Goal: Communication & Community: Answer question/provide support

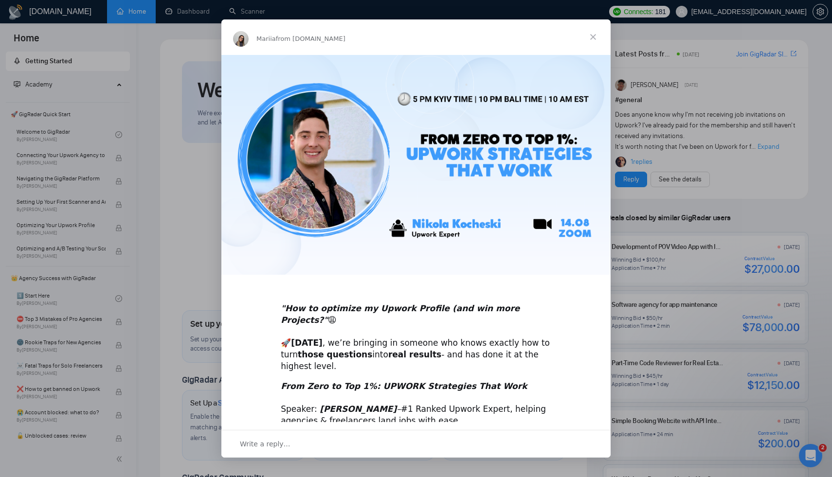
click at [597, 34] on span "Close" at bounding box center [593, 36] width 35 height 35
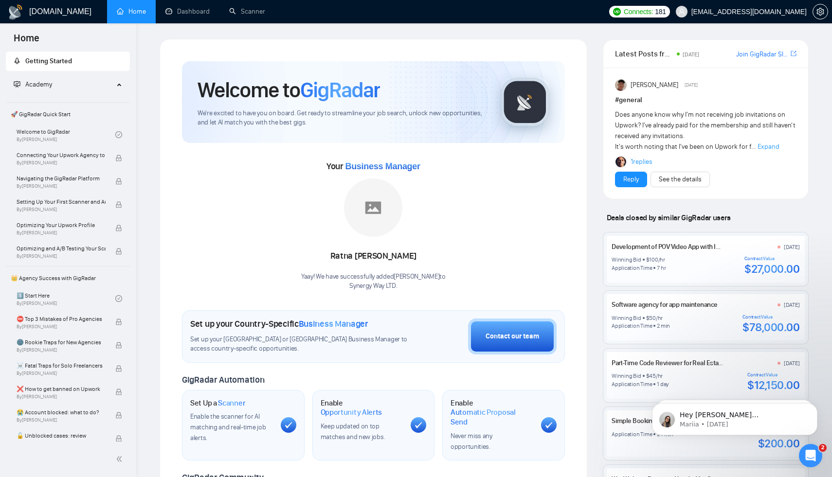
click at [815, 449] on div "Open Intercom Messenger" at bounding box center [810, 456] width 32 height 32
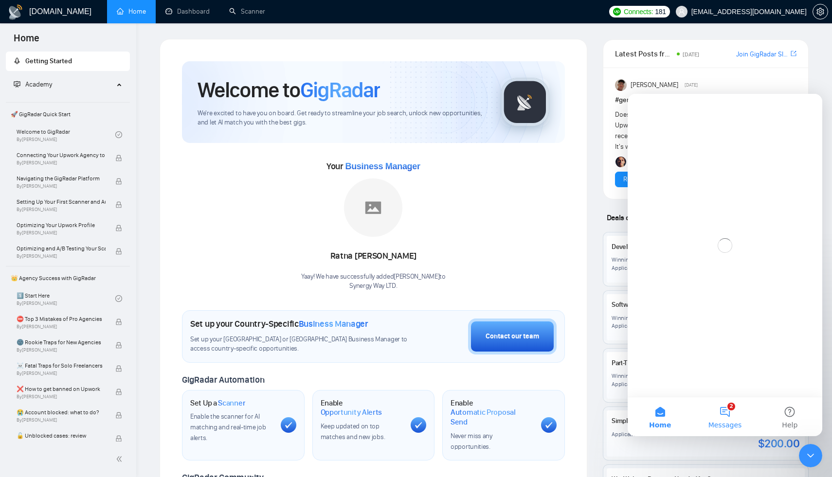
click at [726, 415] on button "2 Messages" at bounding box center [724, 416] width 65 height 39
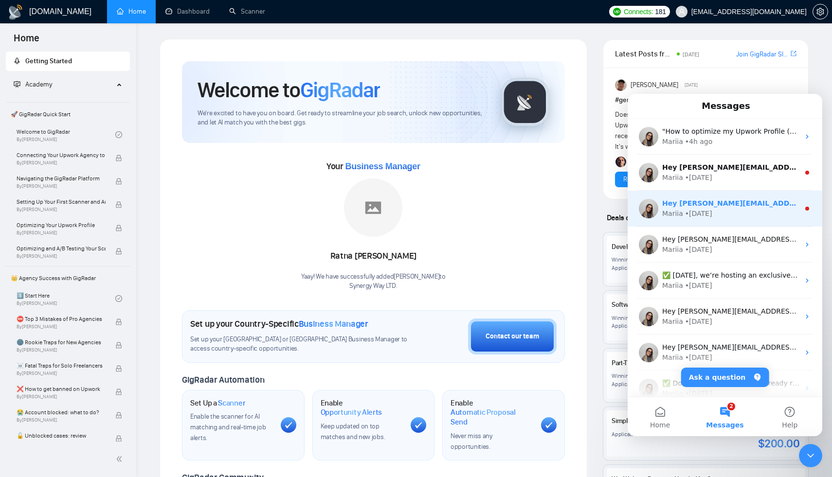
click at [730, 214] on div "Mariia • [DATE]" at bounding box center [730, 214] width 137 height 10
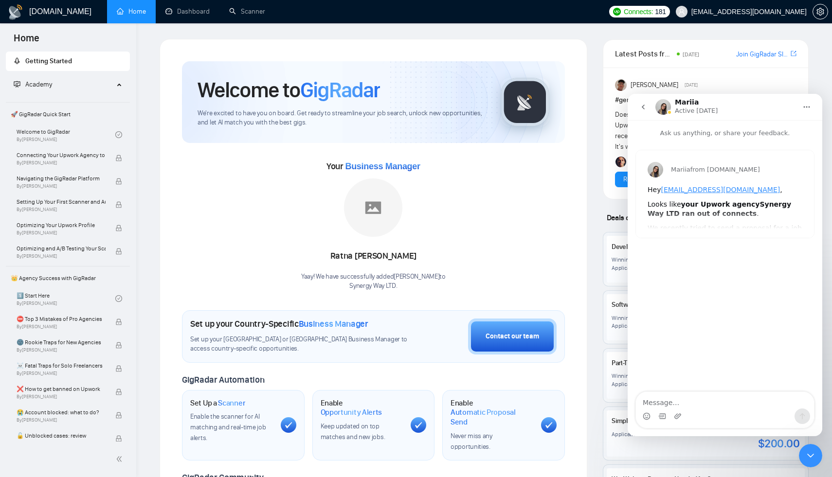
click at [643, 107] on icon "go back" at bounding box center [643, 107] width 8 height 8
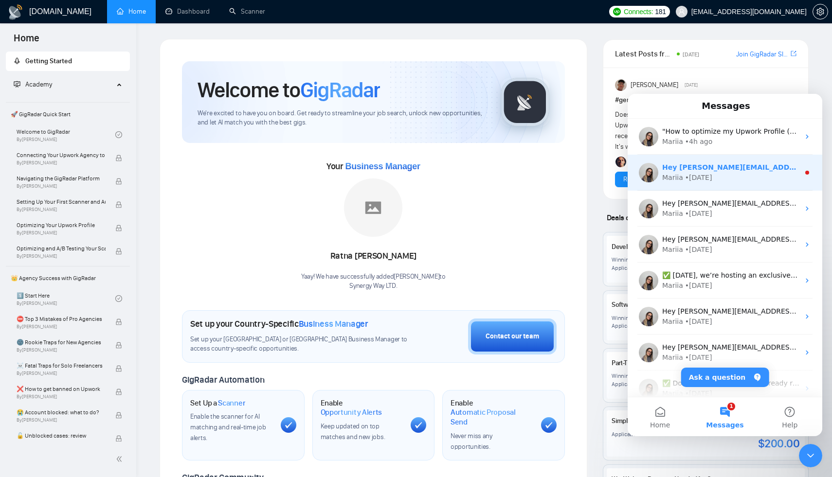
click at [679, 175] on div "Mariia" at bounding box center [672, 178] width 21 height 10
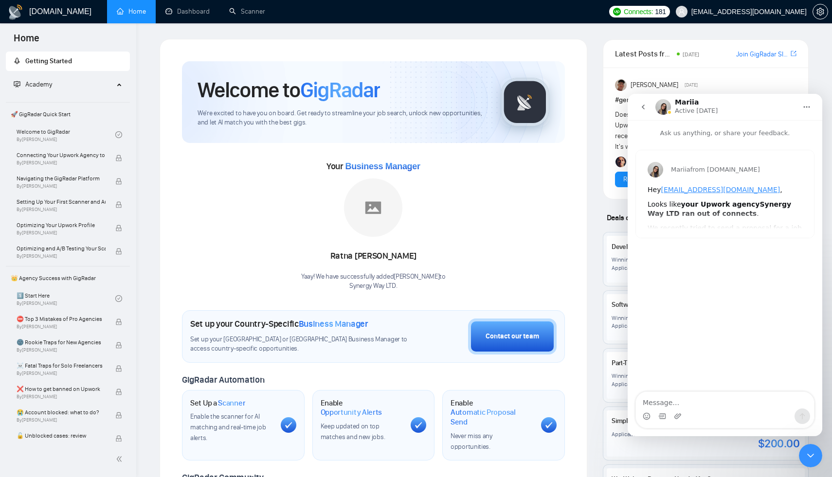
click at [641, 107] on icon "go back" at bounding box center [643, 107] width 8 height 8
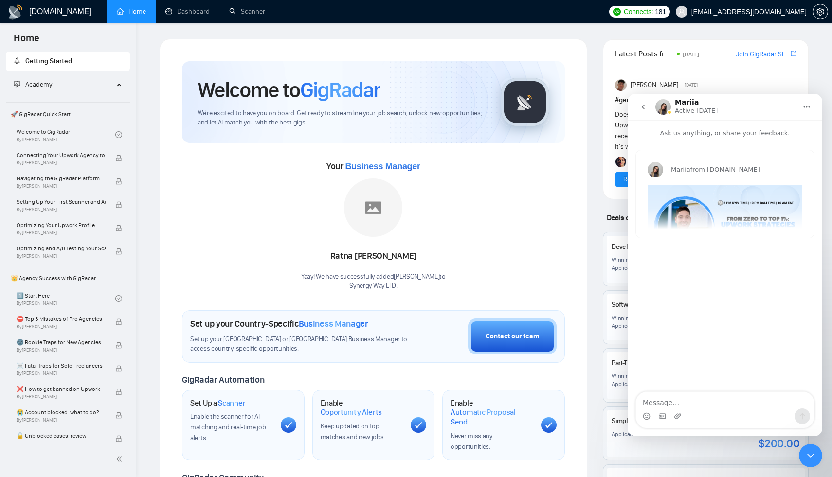
click at [645, 108] on icon "go back" at bounding box center [643, 107] width 8 height 8
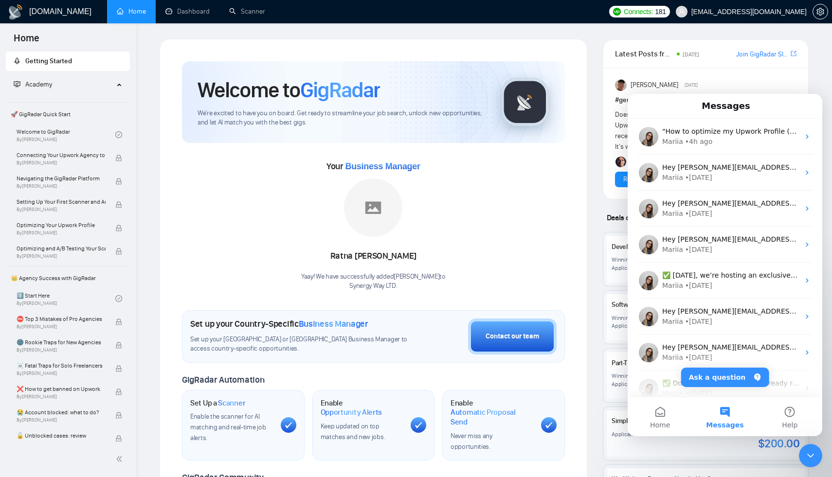
click at [812, 461] on icon "Close Intercom Messenger" at bounding box center [811, 456] width 12 height 12
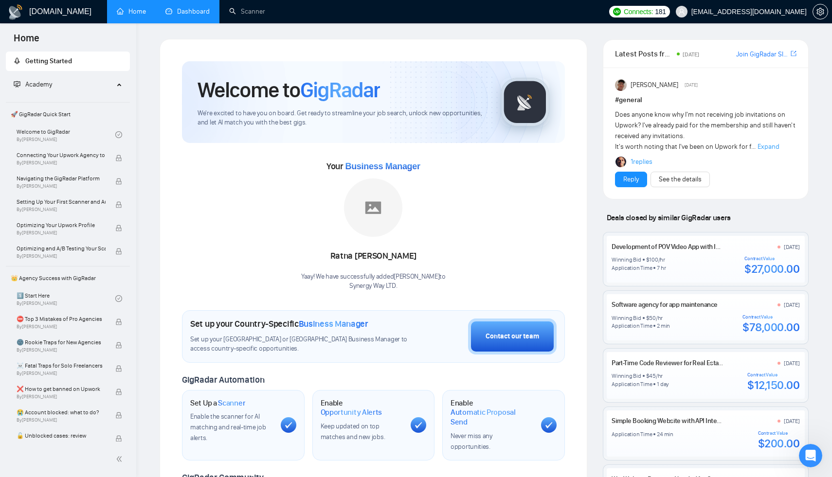
click at [180, 7] on link "Dashboard" at bounding box center [187, 11] width 44 height 8
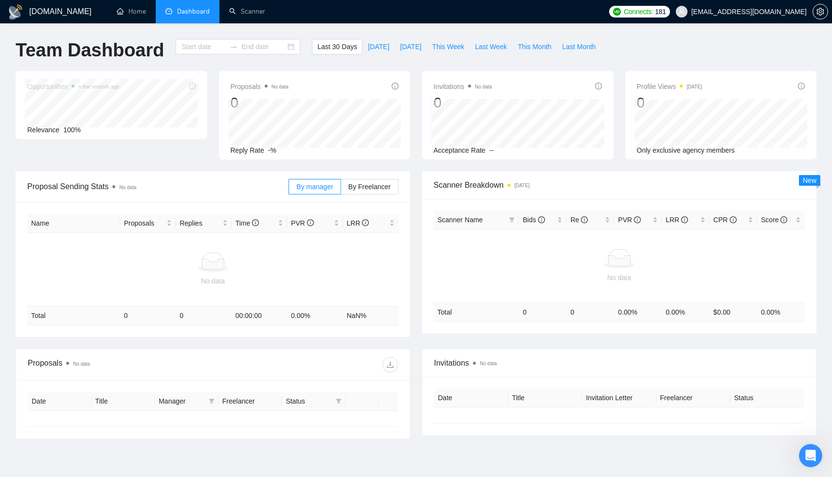
type input "[DATE]"
